Goal: Information Seeking & Learning: Find specific fact

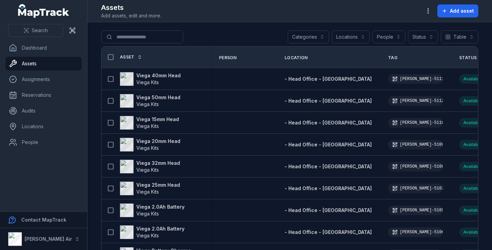
click at [353, 35] on button "Locations" at bounding box center [351, 36] width 38 height 13
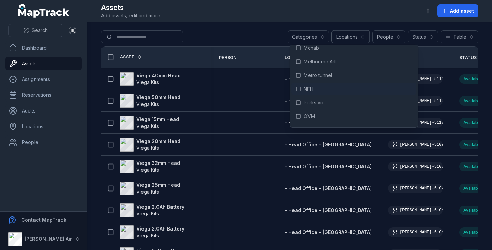
scroll to position [717, 0]
click at [299, 88] on icon at bounding box center [298, 88] width 5 height 5
click at [390, 39] on button "People" at bounding box center [388, 36] width 33 height 13
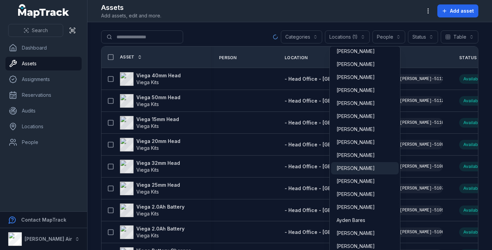
scroll to position [68, 0]
click at [364, 166] on span "[PERSON_NAME]" at bounding box center [356, 167] width 38 height 7
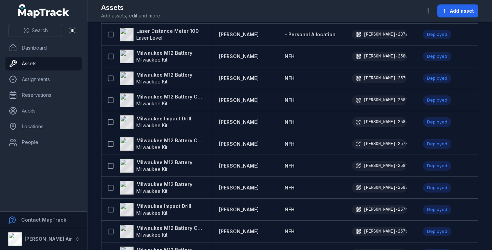
scroll to position [507, 0]
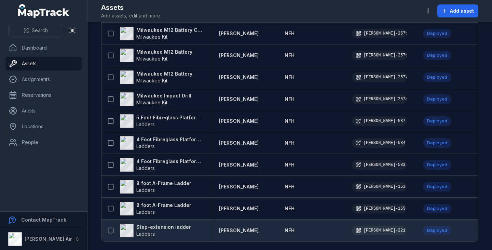
drag, startPoint x: 149, startPoint y: 224, endPoint x: 155, endPoint y: 224, distance: 6.5
click at [149, 224] on strong "Step-extension ladder" at bounding box center [163, 226] width 55 height 7
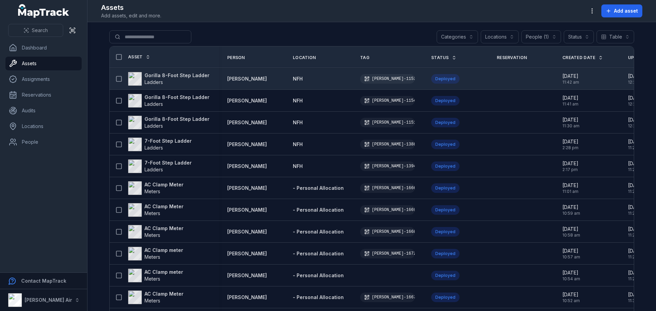
drag, startPoint x: 357, startPoint y: 78, endPoint x: 394, endPoint y: 78, distance: 36.2
click at [394, 78] on div "[PERSON_NAME]-1153" at bounding box center [387, 79] width 55 height 10
drag, startPoint x: 210, startPoint y: 79, endPoint x: 141, endPoint y: 74, distance: 69.5
click at [141, 74] on div "Gorilla 8-Foot Step Ladder Ladders" at bounding box center [164, 78] width 109 height 19
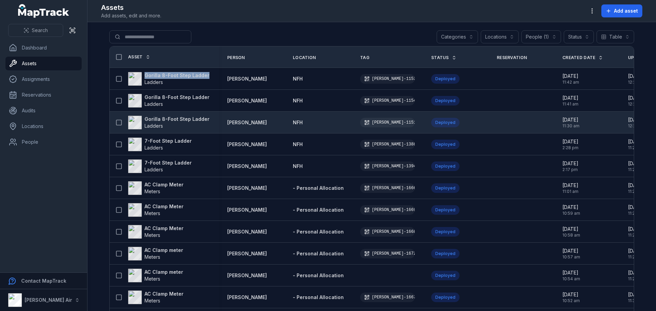
copy strong "Gorilla 8-Foot Step Ladder"
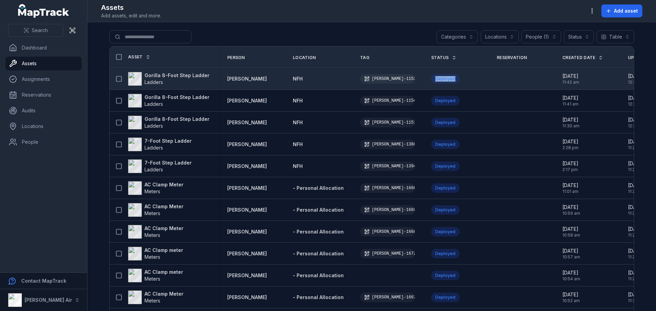
drag, startPoint x: 449, startPoint y: 80, endPoint x: 424, endPoint y: 76, distance: 25.2
click at [431, 76] on div "Deployed" at bounding box center [455, 79] width 49 height 10
copy div "Deployed"
drag, startPoint x: 391, startPoint y: 78, endPoint x: 372, endPoint y: 79, distance: 18.8
click at [362, 78] on div "[PERSON_NAME]-1153" at bounding box center [387, 79] width 55 height 10
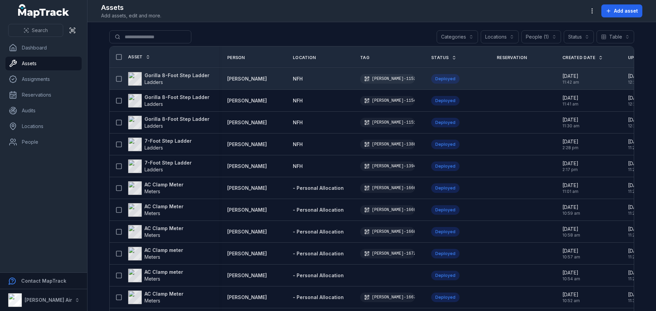
click at [371, 81] on div "[PERSON_NAME]-1153" at bounding box center [387, 79] width 55 height 10
drag, startPoint x: 365, startPoint y: 79, endPoint x: 392, endPoint y: 79, distance: 27.0
click at [392, 79] on div "[PERSON_NAME]-1153" at bounding box center [387, 79] width 55 height 10
click at [363, 86] on td "[PERSON_NAME]-1153" at bounding box center [387, 79] width 71 height 22
drag, startPoint x: 367, startPoint y: 80, endPoint x: 389, endPoint y: 79, distance: 22.3
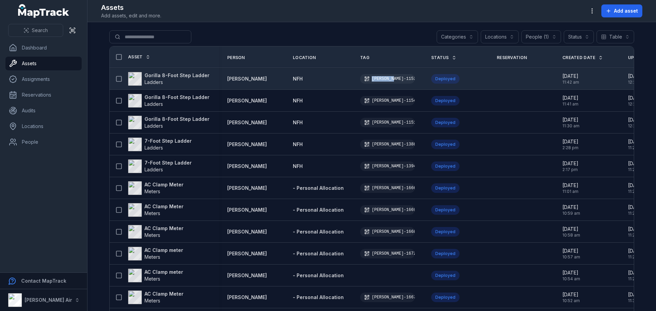
click at [389, 79] on div "[PERSON_NAME]-1153" at bounding box center [387, 79] width 55 height 10
copy div "[PERSON_NAME]-115"
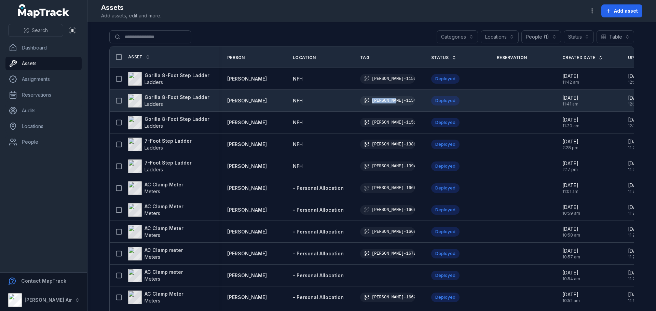
drag, startPoint x: 368, startPoint y: 100, endPoint x: 390, endPoint y: 100, distance: 21.5
click at [390, 100] on div "[PERSON_NAME]-1154" at bounding box center [387, 101] width 55 height 10
copy div "[PERSON_NAME]-1154"
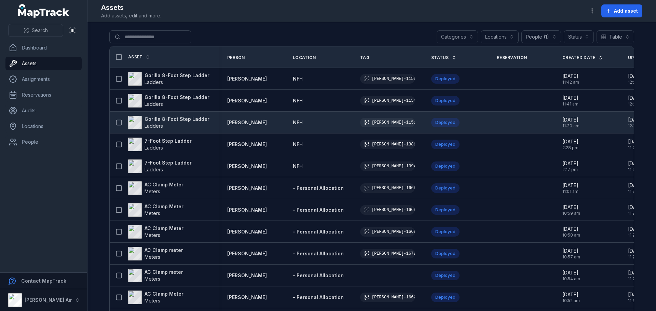
drag, startPoint x: 366, startPoint y: 122, endPoint x: 391, endPoint y: 123, distance: 25.0
click at [391, 123] on div "[PERSON_NAME]-1151" at bounding box center [387, 123] width 55 height 10
click at [390, 122] on div "[PERSON_NAME]-1151" at bounding box center [387, 123] width 55 height 10
click at [383, 132] on td "[PERSON_NAME]-1151" at bounding box center [387, 123] width 71 height 22
drag, startPoint x: 367, startPoint y: 123, endPoint x: 388, endPoint y: 122, distance: 20.9
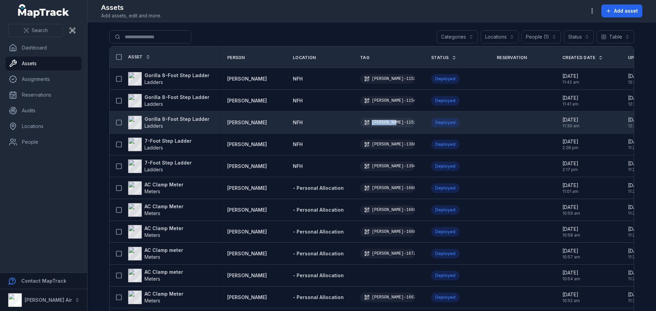
click at [389, 122] on div "[PERSON_NAME]-1151" at bounding box center [387, 123] width 55 height 10
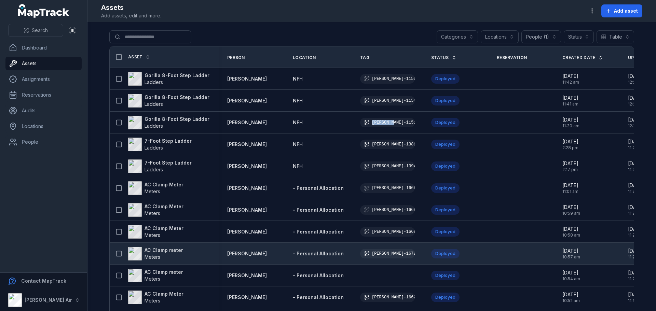
copy div "[PERSON_NAME]-115"
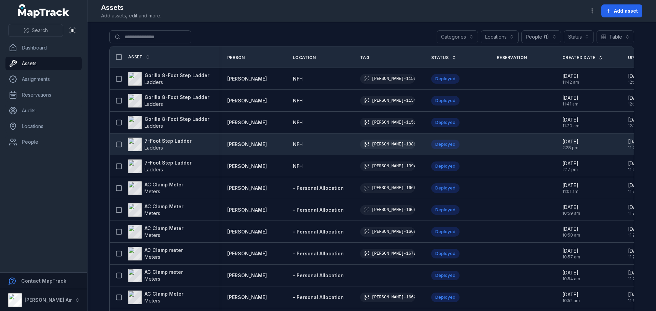
drag, startPoint x: 365, startPoint y: 144, endPoint x: 391, endPoint y: 144, distance: 26.7
click at [391, 144] on div "[PERSON_NAME]-1388" at bounding box center [387, 145] width 55 height 10
click at [378, 149] on div "[PERSON_NAME]-1388" at bounding box center [387, 145] width 55 height 10
drag, startPoint x: 369, startPoint y: 145, endPoint x: 390, endPoint y: 145, distance: 20.8
click at [390, 145] on div "[PERSON_NAME]-1388" at bounding box center [387, 145] width 55 height 10
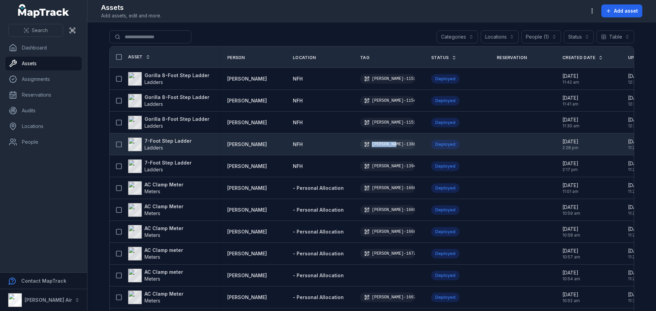
copy div "[PERSON_NAME]-1388"
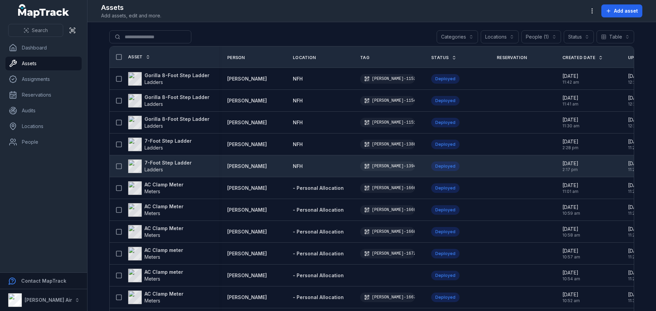
drag, startPoint x: 367, startPoint y: 167, endPoint x: 394, endPoint y: 168, distance: 26.3
click at [394, 168] on div "[PERSON_NAME]-1394" at bounding box center [387, 167] width 55 height 10
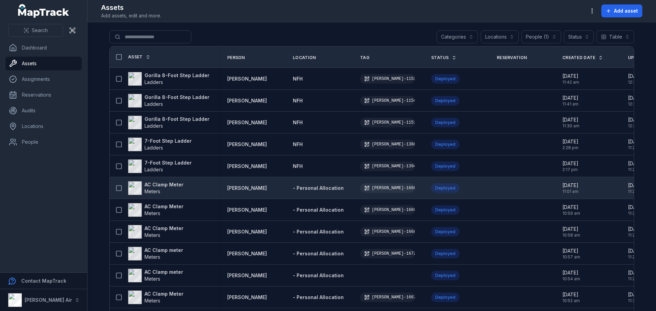
click at [378, 178] on td "[PERSON_NAME]-1666" at bounding box center [387, 188] width 71 height 22
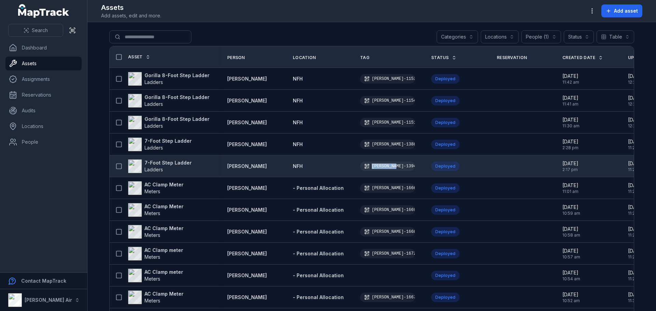
drag, startPoint x: 366, startPoint y: 168, endPoint x: 390, endPoint y: 169, distance: 24.3
click at [390, 169] on div "[PERSON_NAME]-1394" at bounding box center [387, 167] width 55 height 10
copy div "[PERSON_NAME]-1394"
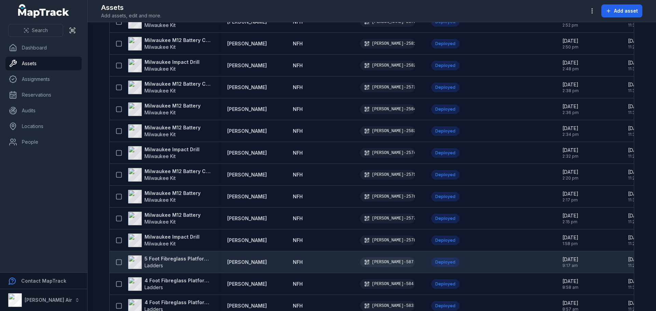
scroll to position [444, 0]
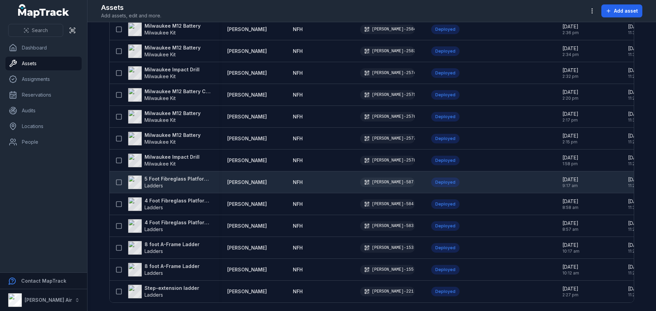
drag, startPoint x: 386, startPoint y: 181, endPoint x: 377, endPoint y: 191, distance: 13.5
click at [378, 191] on td "[PERSON_NAME]-587" at bounding box center [387, 183] width 71 height 22
drag, startPoint x: 366, startPoint y: 181, endPoint x: 386, endPoint y: 182, distance: 20.5
click at [387, 182] on div "[PERSON_NAME]-587" at bounding box center [387, 183] width 55 height 10
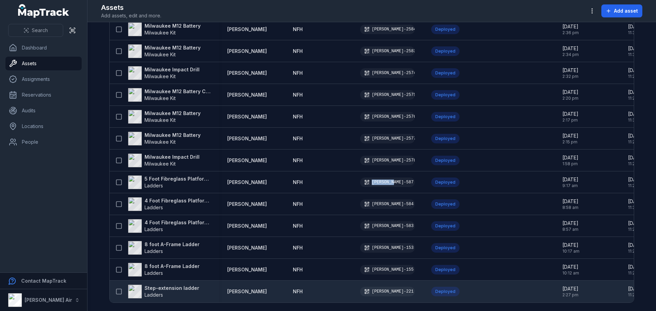
copy div "[PERSON_NAME]-587"
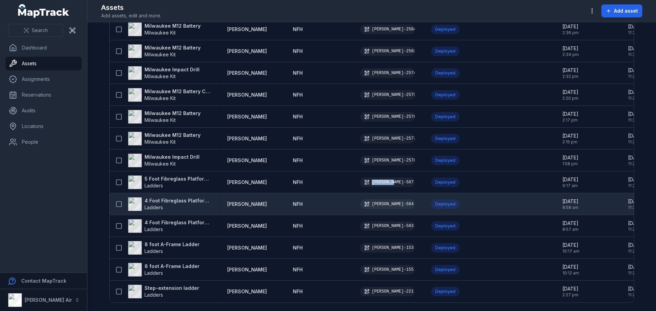
click at [423, 194] on td "Deployed" at bounding box center [456, 204] width 66 height 22
drag, startPoint x: 367, startPoint y: 203, endPoint x: 386, endPoint y: 204, distance: 19.9
click at [386, 204] on div "[PERSON_NAME]-584" at bounding box center [387, 205] width 55 height 10
click at [375, 207] on div "[PERSON_NAME]-584" at bounding box center [387, 205] width 55 height 10
drag, startPoint x: 367, startPoint y: 203, endPoint x: 387, endPoint y: 203, distance: 20.5
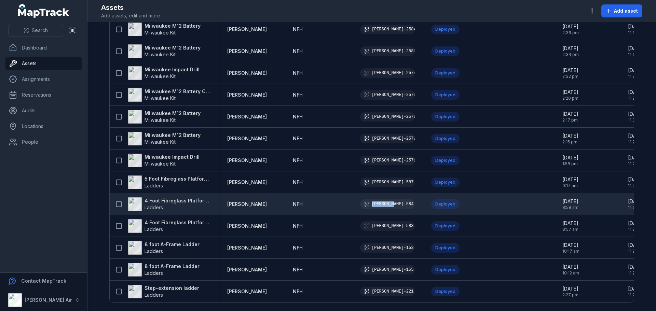
click at [387, 203] on div "[PERSON_NAME]-584" at bounding box center [387, 205] width 55 height 10
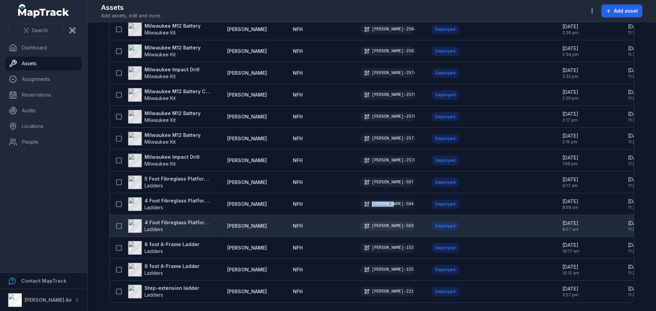
copy div "[PERSON_NAME]-584"
drag, startPoint x: 367, startPoint y: 225, endPoint x: 388, endPoint y: 227, distance: 20.9
click at [388, 227] on div "[PERSON_NAME]-583" at bounding box center [387, 226] width 55 height 10
click at [374, 233] on td "[PERSON_NAME]-583" at bounding box center [387, 226] width 71 height 22
drag, startPoint x: 367, startPoint y: 224, endPoint x: 387, endPoint y: 226, distance: 20.6
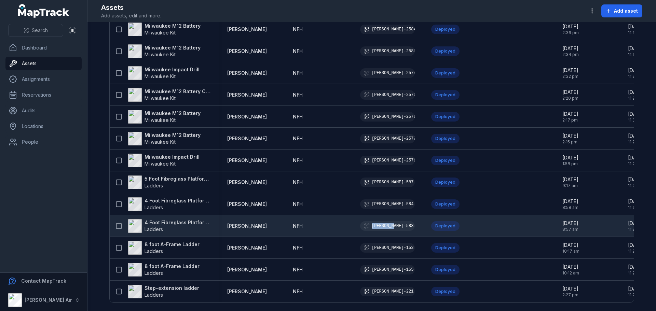
click at [387, 226] on div "[PERSON_NAME]-583" at bounding box center [387, 226] width 55 height 10
copy div "[PERSON_NAME]-583"
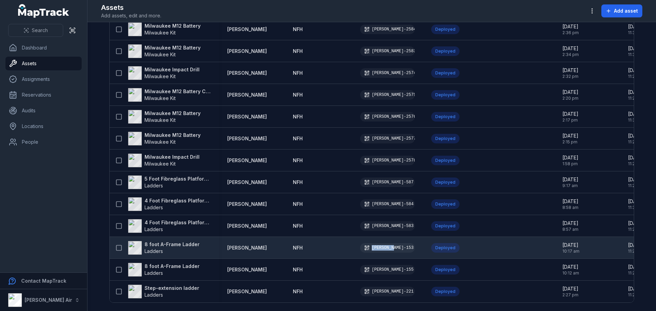
drag, startPoint x: 367, startPoint y: 247, endPoint x: 387, endPoint y: 248, distance: 20.9
click at [387, 248] on div "[PERSON_NAME]-153" at bounding box center [387, 248] width 55 height 10
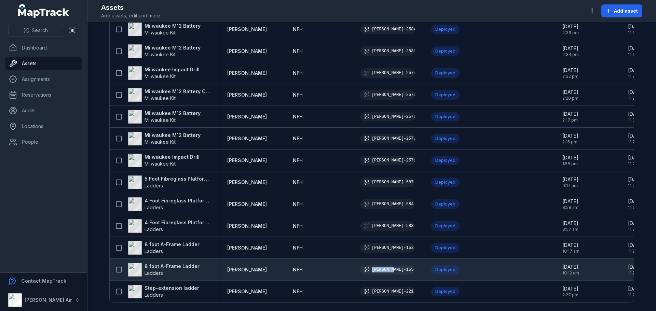
drag, startPoint x: 365, startPoint y: 266, endPoint x: 387, endPoint y: 268, distance: 22.3
click at [387, 249] on div "[PERSON_NAME]-155" at bounding box center [387, 270] width 55 height 10
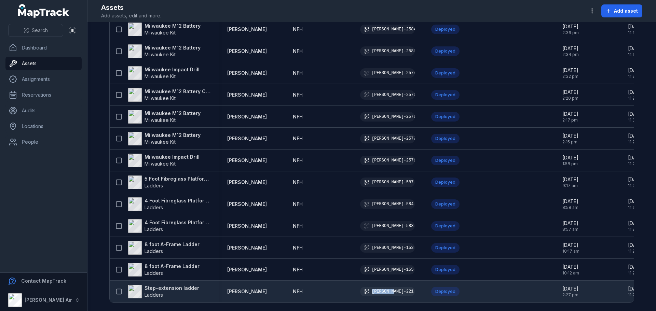
drag, startPoint x: 366, startPoint y: 290, endPoint x: 387, endPoint y: 289, distance: 21.2
click at [387, 249] on div "[PERSON_NAME]-221" at bounding box center [387, 292] width 55 height 10
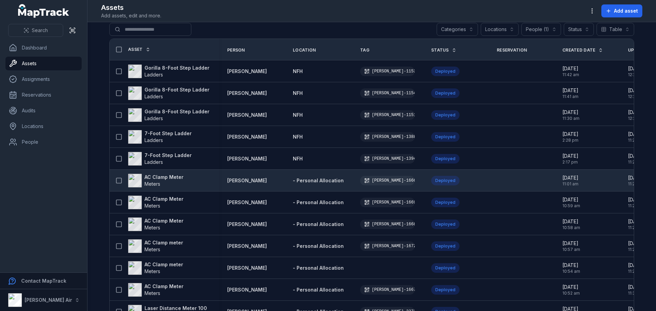
scroll to position [0, 0]
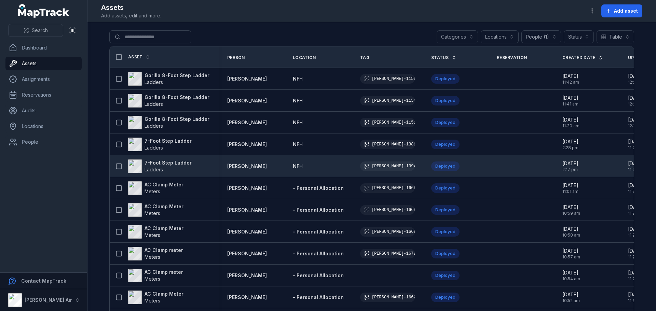
drag, startPoint x: 404, startPoint y: 167, endPoint x: 396, endPoint y: 167, distance: 7.9
click at [396, 167] on div "[PERSON_NAME]-1394" at bounding box center [387, 167] width 55 height 10
click at [174, 173] on span "Ladders" at bounding box center [168, 169] width 47 height 7
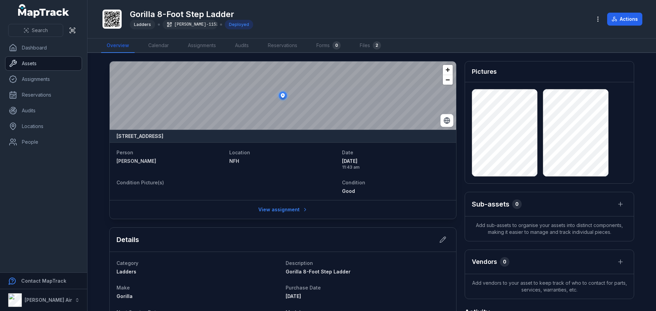
click at [23, 64] on link "Assets" at bounding box center [43, 64] width 76 height 14
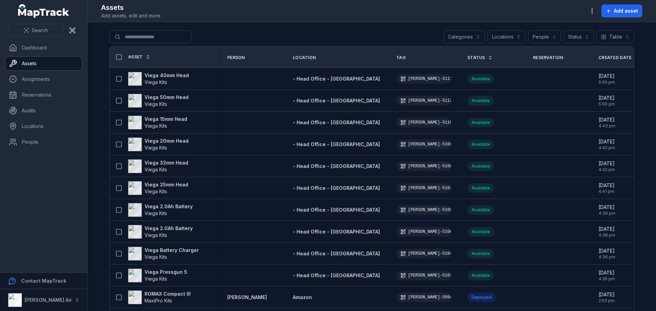
click at [507, 35] on button "Locations" at bounding box center [507, 36] width 38 height 13
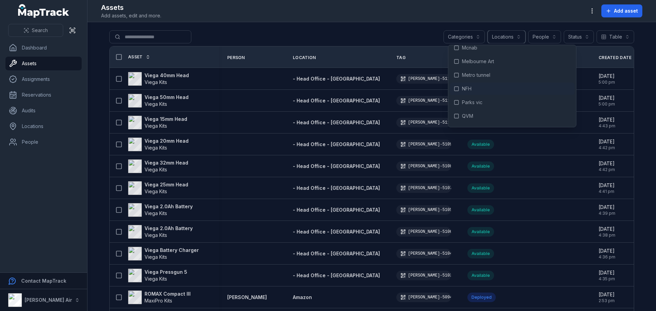
scroll to position [718, 0]
click at [457, 89] on icon at bounding box center [456, 87] width 5 height 5
click at [550, 38] on button "People" at bounding box center [544, 36] width 33 height 13
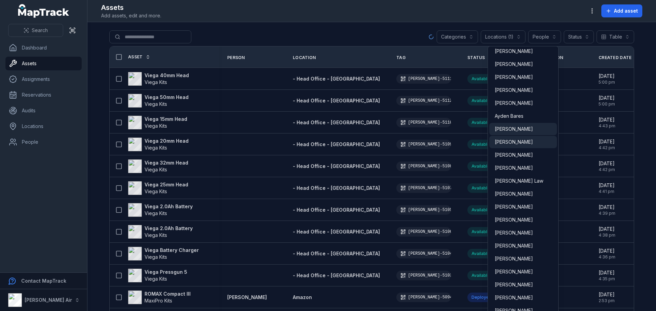
scroll to position [171, 0]
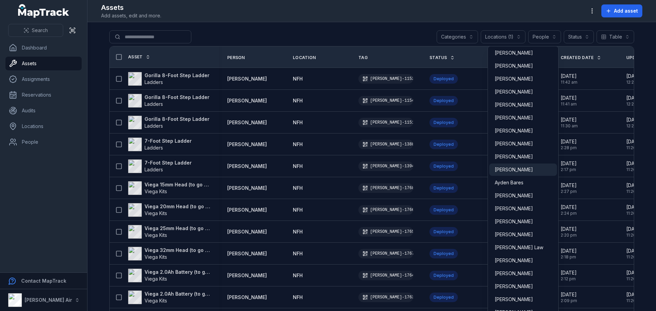
scroll to position [103, 0]
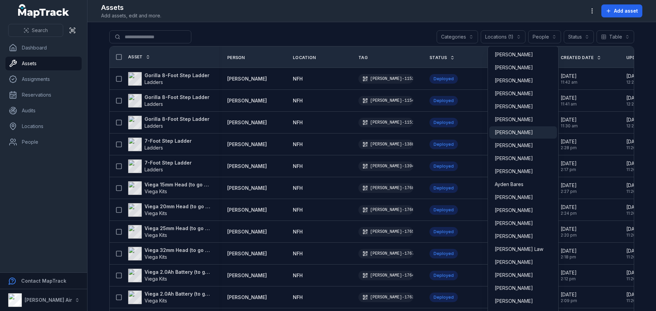
click at [517, 136] on span "[PERSON_NAME]" at bounding box center [514, 132] width 38 height 7
click at [290, 8] on div "**********" at bounding box center [371, 155] width 569 height 311
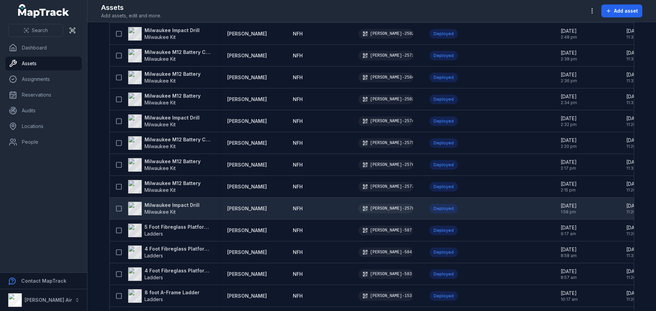
scroll to position [271, 0]
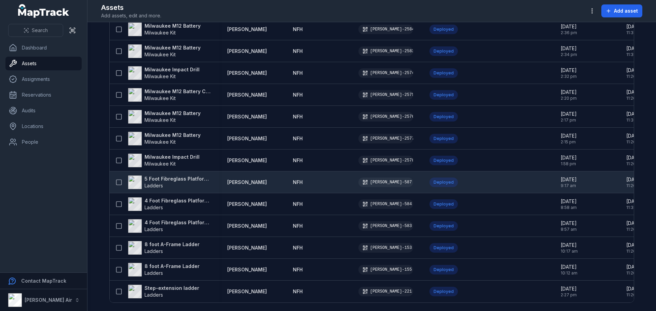
click at [180, 187] on div "5 Foot Fibreglass Platform Ladder - Commissioning Ladders" at bounding box center [164, 182] width 109 height 19
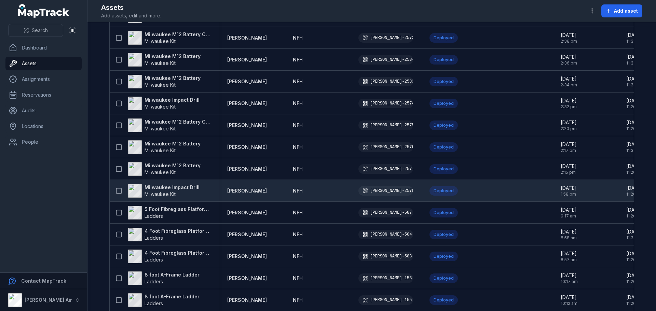
scroll to position [237, 0]
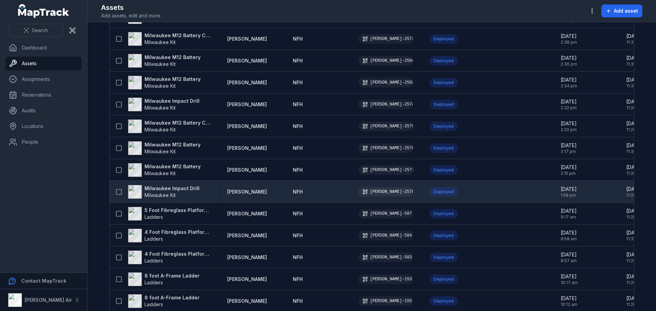
click at [180, 187] on strong "Milwaukee Impact Drill" at bounding box center [172, 188] width 55 height 7
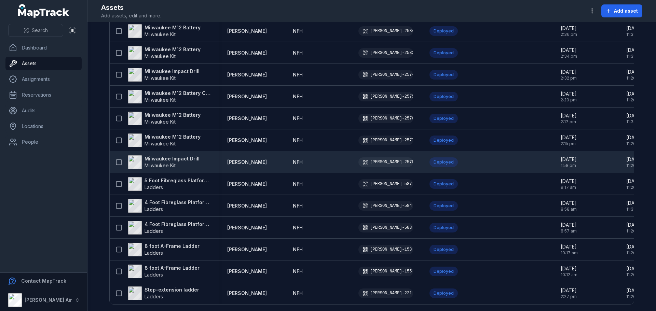
scroll to position [271, 0]
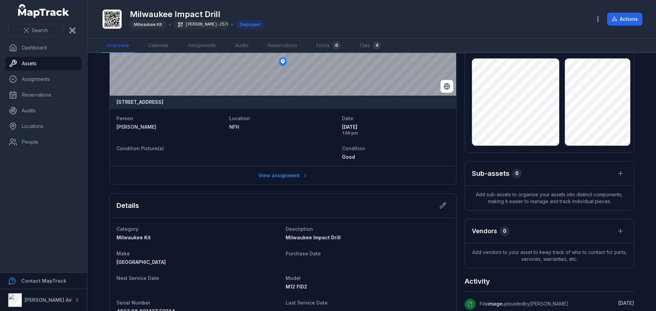
scroll to position [205, 0]
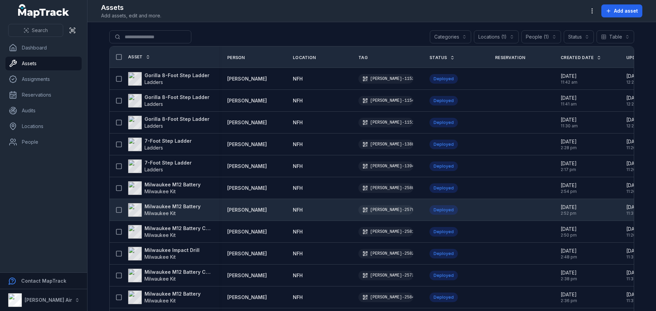
drag, startPoint x: 180, startPoint y: 187, endPoint x: 290, endPoint y: 211, distance: 112.3
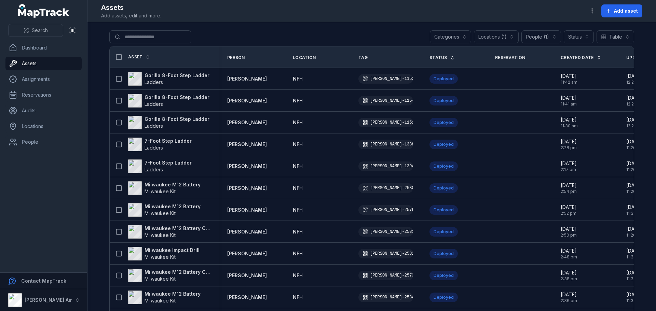
click at [103, 52] on main "**********" at bounding box center [371, 166] width 569 height 289
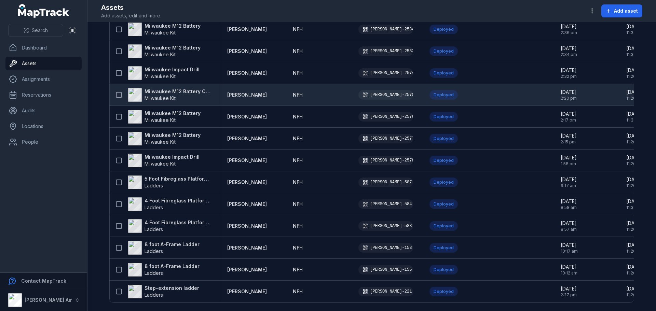
scroll to position [271, 0]
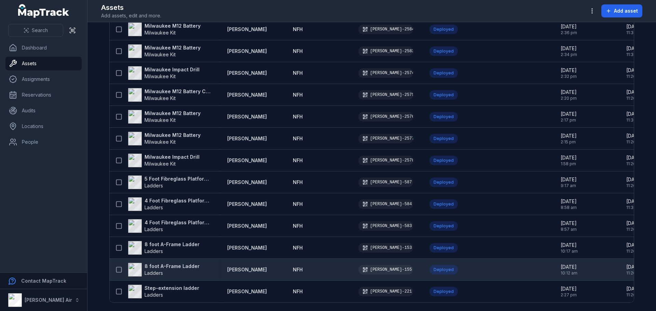
click at [161, 264] on strong "8 foot A-Frame Ladder" at bounding box center [172, 266] width 55 height 7
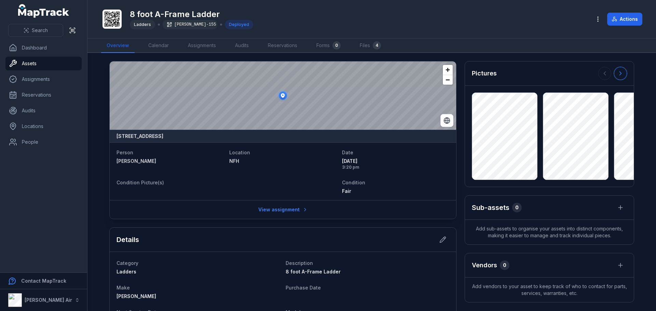
click at [622, 76] on button at bounding box center [620, 73] width 13 height 13
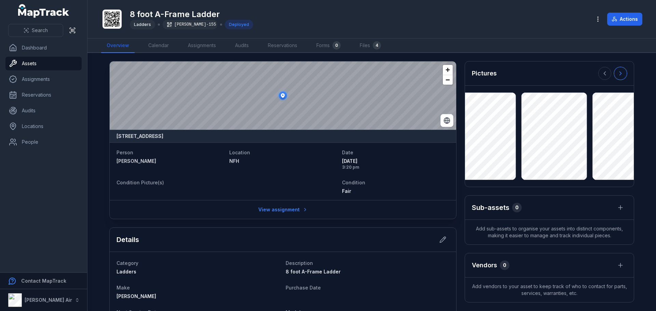
click at [621, 76] on icon at bounding box center [620, 73] width 7 height 7
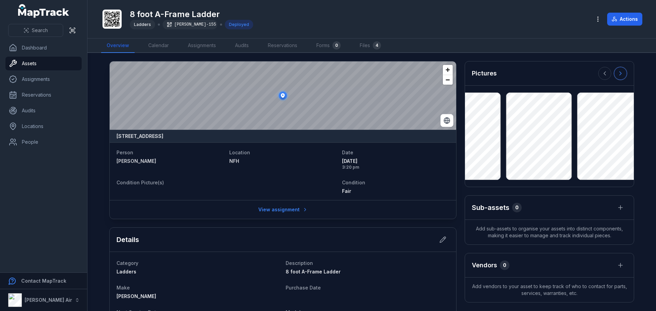
click at [620, 76] on icon at bounding box center [620, 73] width 7 height 7
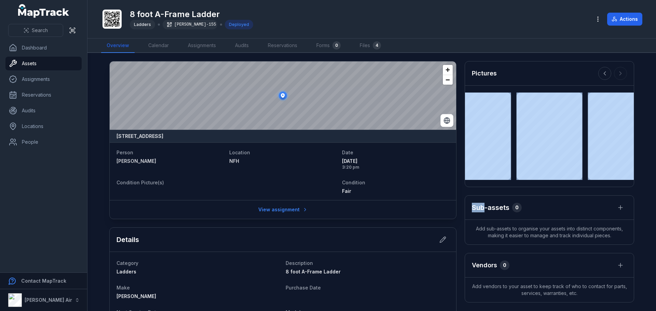
click at [620, 76] on div at bounding box center [612, 73] width 29 height 13
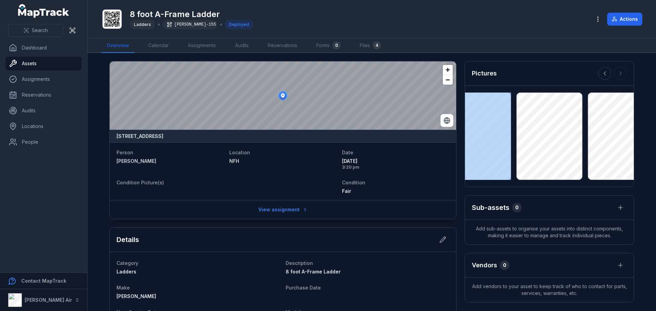
click at [619, 76] on div at bounding box center [612, 73] width 29 height 13
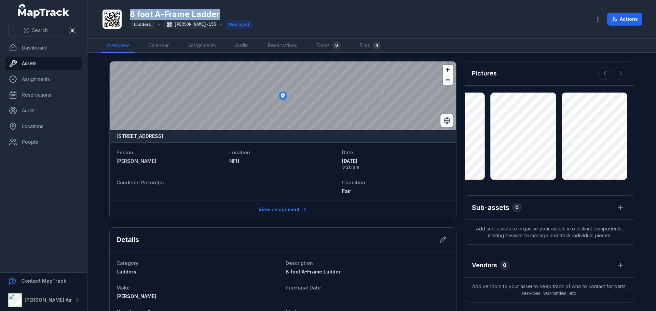
drag, startPoint x: 130, startPoint y: 13, endPoint x: 221, endPoint y: 11, distance: 91.3
click at [221, 11] on div "8 foot A-Frame Ladder Ladders ELLIS-155 Deployed" at bounding box center [343, 19] width 485 height 22
copy h1 "8 foot A-Frame Ladder"
drag, startPoint x: 173, startPoint y: 23, endPoint x: 193, endPoint y: 25, distance: 20.9
click at [193, 25] on div "[PERSON_NAME]-155" at bounding box center [190, 25] width 55 height 10
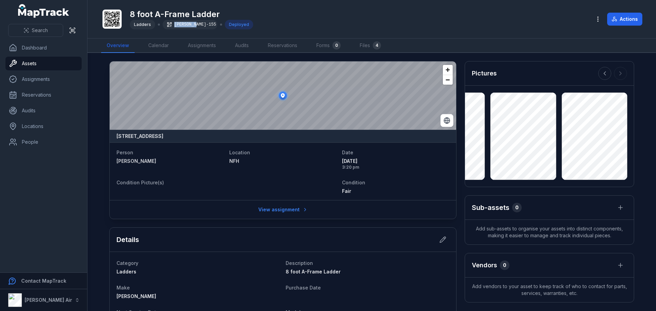
click at [193, 25] on div "[PERSON_NAME]-155" at bounding box center [190, 25] width 55 height 10
copy div "[PERSON_NAME]-155"
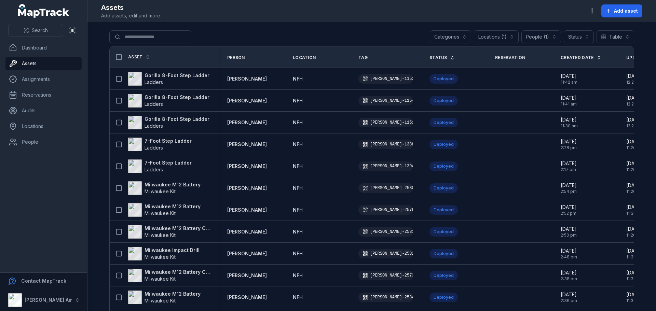
scroll to position [271, 0]
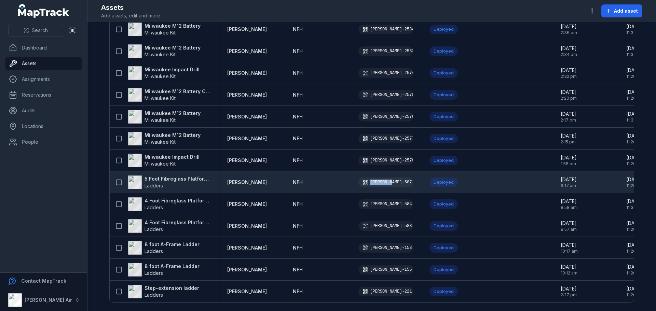
drag, startPoint x: 367, startPoint y: 180, endPoint x: 387, endPoint y: 180, distance: 20.5
click at [387, 180] on div "[PERSON_NAME]-587" at bounding box center [385, 183] width 55 height 10
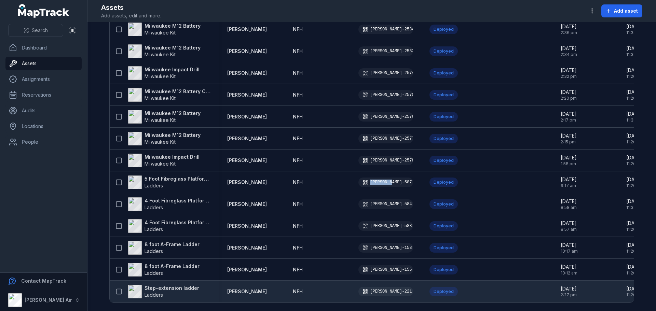
copy div "[PERSON_NAME]-587"
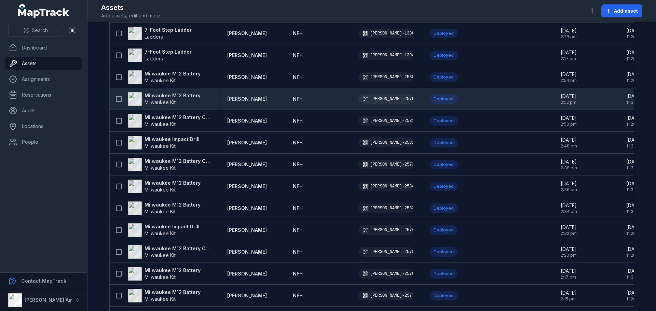
scroll to position [0, 0]
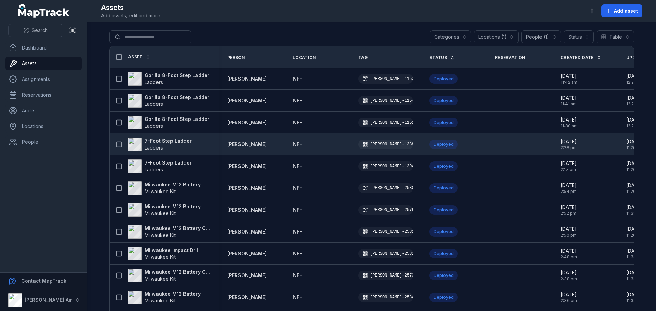
drag, startPoint x: 367, startPoint y: 143, endPoint x: 391, endPoint y: 145, distance: 24.3
click at [391, 145] on div "[PERSON_NAME]-1388" at bounding box center [385, 145] width 55 height 10
drag, startPoint x: 367, startPoint y: 144, endPoint x: 390, endPoint y: 145, distance: 22.9
click at [390, 145] on div "[PERSON_NAME]-1388" at bounding box center [385, 145] width 55 height 10
copy div "[PERSON_NAME]-1388"
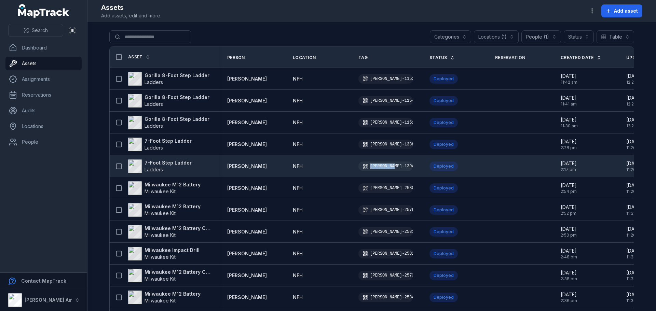
drag, startPoint x: 366, startPoint y: 168, endPoint x: 389, endPoint y: 166, distance: 23.3
click at [389, 166] on div "[PERSON_NAME]-1394" at bounding box center [385, 167] width 55 height 10
copy div "[PERSON_NAME]-1394"
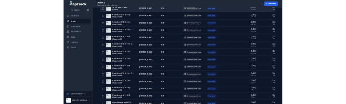
scroll to position [271, 0]
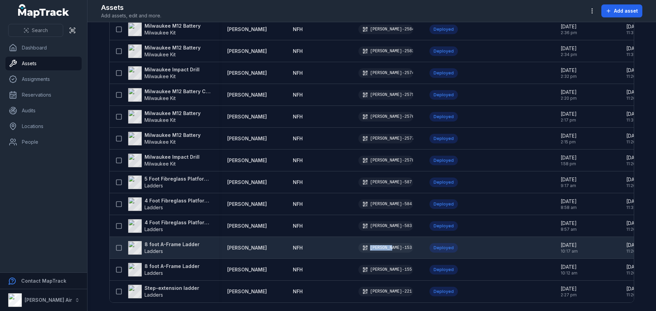
drag, startPoint x: 367, startPoint y: 246, endPoint x: 387, endPoint y: 246, distance: 20.5
click at [387, 246] on div "[PERSON_NAME]-153" at bounding box center [385, 248] width 55 height 10
copy div "[PERSON_NAME]-153"
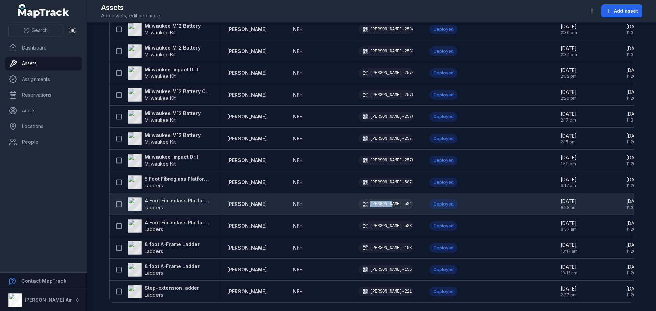
drag, startPoint x: 367, startPoint y: 202, endPoint x: 387, endPoint y: 202, distance: 20.2
click at [387, 202] on div "[PERSON_NAME]-584" at bounding box center [385, 205] width 55 height 10
copy div "[PERSON_NAME]-584"
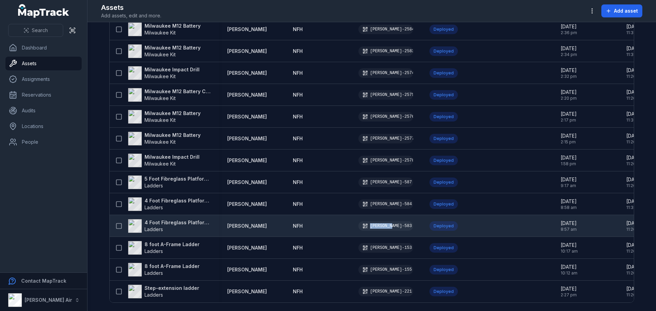
drag, startPoint x: 368, startPoint y: 224, endPoint x: 387, endPoint y: 224, distance: 19.1
click at [387, 224] on div "[PERSON_NAME]-583" at bounding box center [385, 226] width 55 height 10
copy div "[PERSON_NAME]-583"
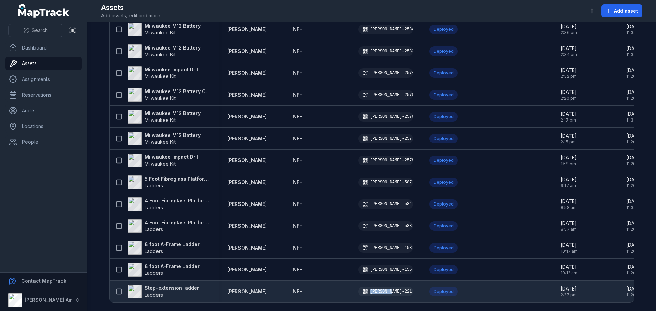
drag, startPoint x: 368, startPoint y: 287, endPoint x: 387, endPoint y: 289, distance: 18.9
click at [387, 289] on div "[PERSON_NAME]-221" at bounding box center [385, 292] width 55 height 10
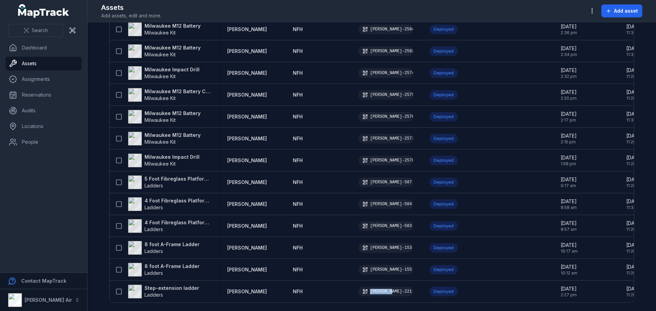
copy div "[PERSON_NAME]-221"
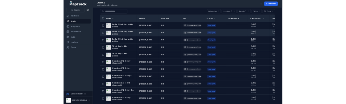
scroll to position [0, 0]
